Goal: Browse casually

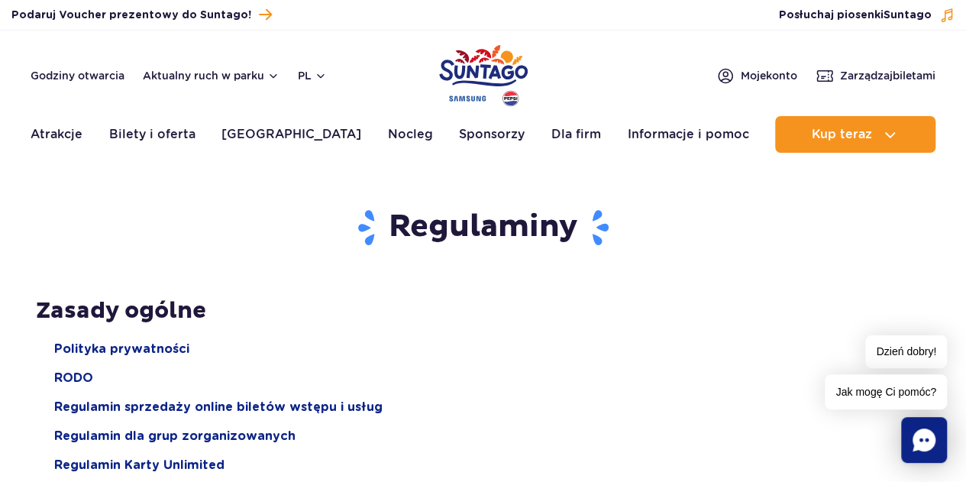
click at [452, 96] on img "Park of Poland" at bounding box center [483, 75] width 89 height 70
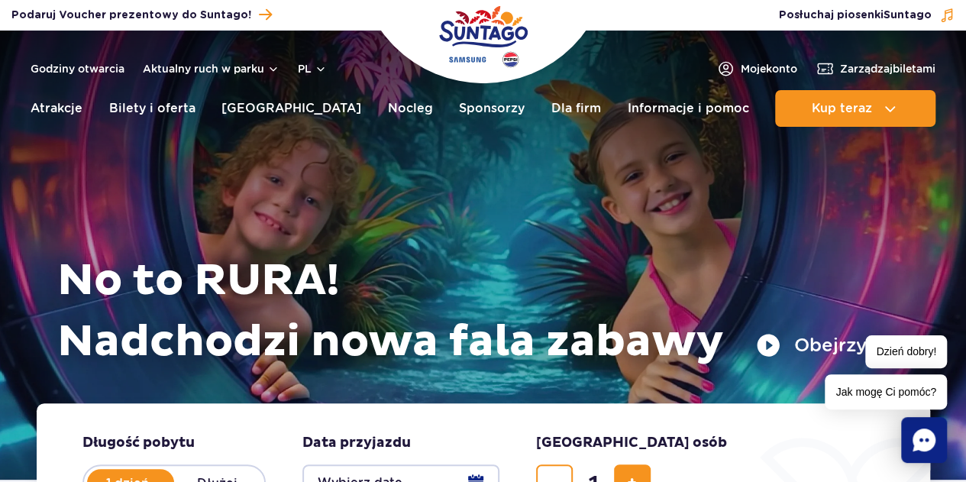
click at [767, 345] on button "Obejrzyj spot" at bounding box center [837, 345] width 163 height 24
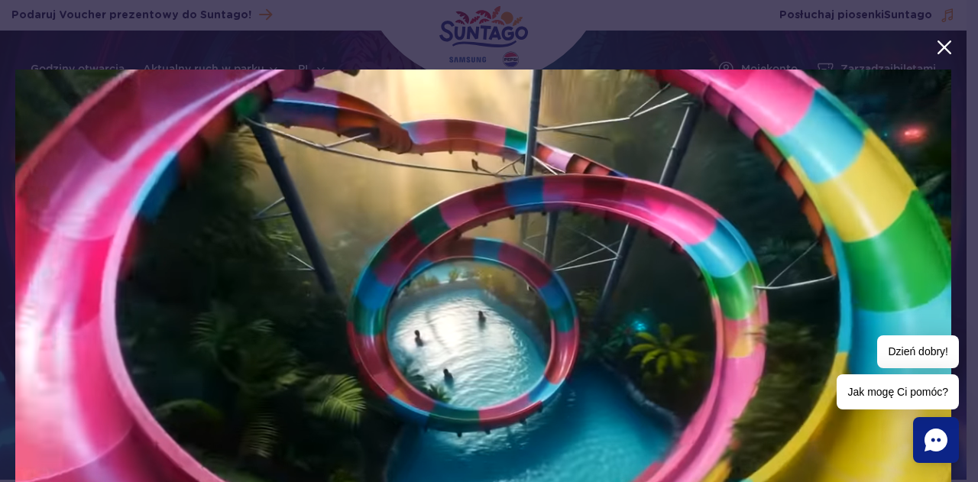
click at [648, 334] on video at bounding box center [483, 333] width 936 height 526
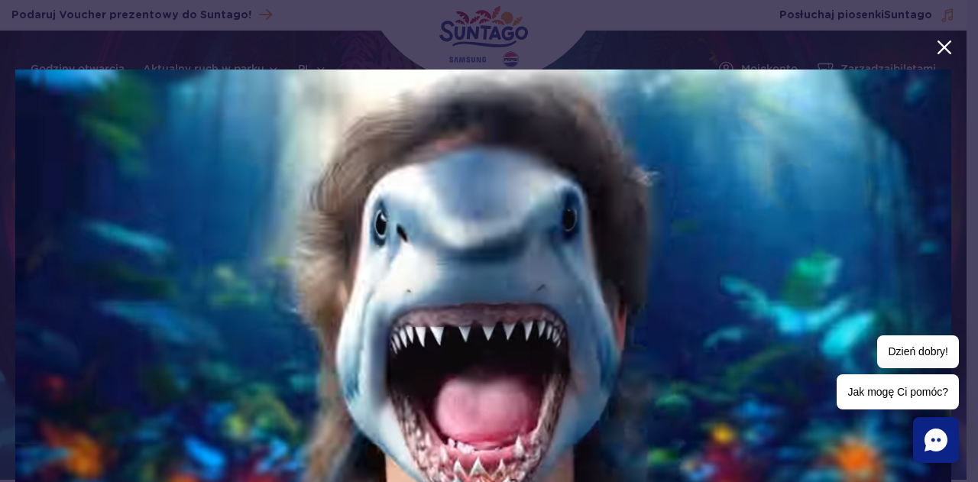
click at [646, 334] on video at bounding box center [483, 333] width 936 height 526
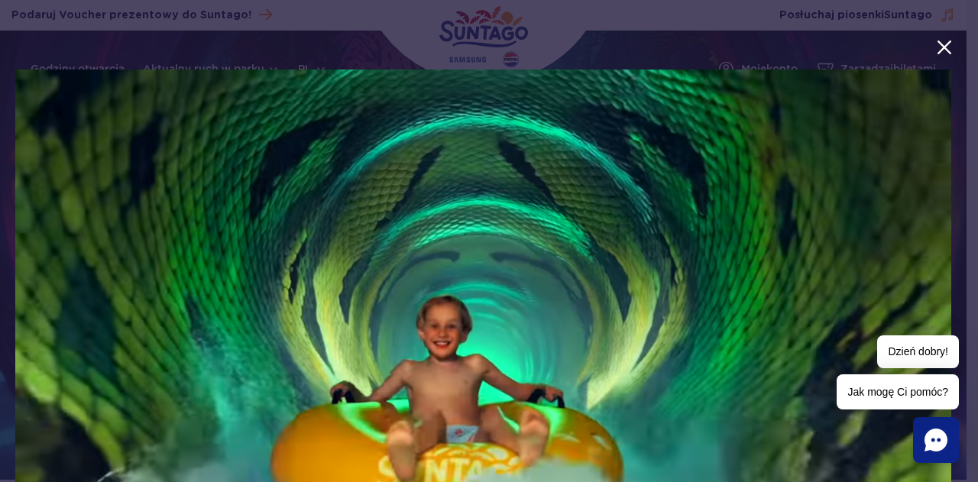
click at [646, 336] on video at bounding box center [483, 333] width 936 height 526
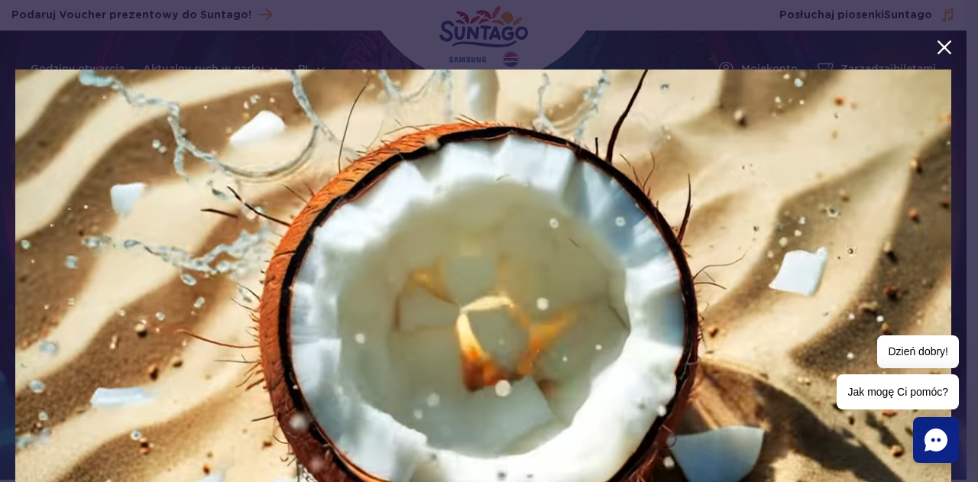
click at [934, 47] on button "menu.aria_label.close_suntago_spot_modal" at bounding box center [944, 47] width 20 height 20
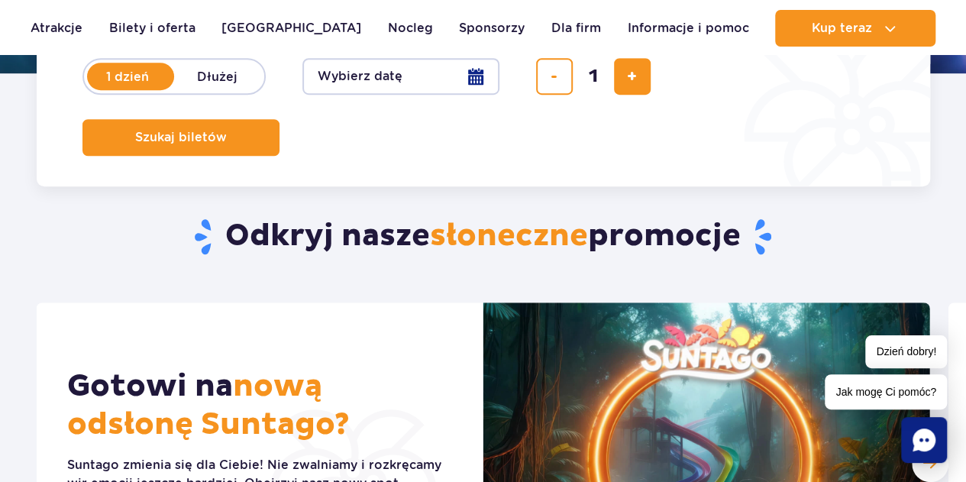
scroll to position [688, 0]
